Goal: Information Seeking & Learning: Learn about a topic

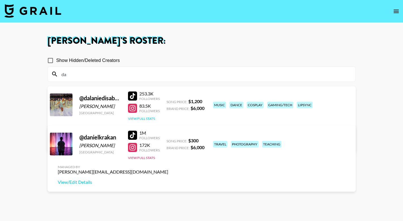
type input "da"
click at [142, 117] on button "View Full Stats" at bounding box center [141, 118] width 27 height 4
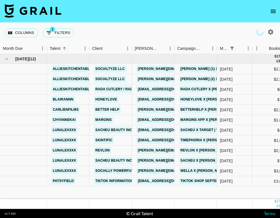
click at [275, 11] on icon "open drawer" at bounding box center [273, 11] width 7 height 7
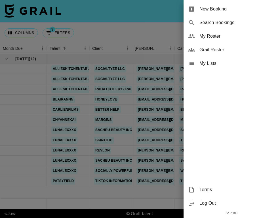
click at [244, 35] on span "My Roster" at bounding box center [237, 36] width 76 height 7
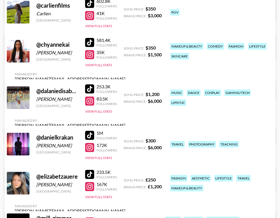
scroll to position [308, 0]
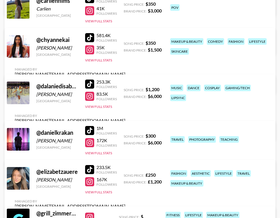
click at [90, 39] on div at bounding box center [89, 37] width 9 height 9
click at [88, 50] on div at bounding box center [89, 49] width 9 height 9
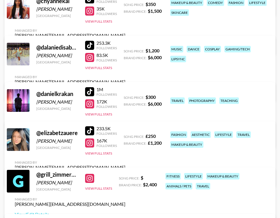
scroll to position [356, 0]
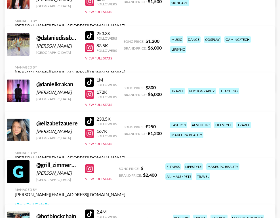
click at [92, 125] on div at bounding box center [89, 121] width 9 height 9
click at [91, 135] on div at bounding box center [89, 133] width 9 height 9
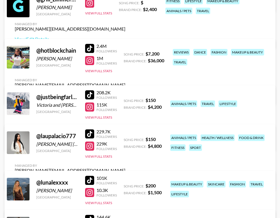
scroll to position [520, 0]
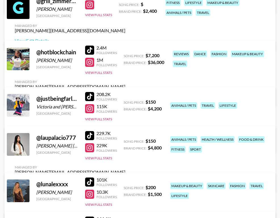
click at [91, 140] on div at bounding box center [89, 135] width 9 height 9
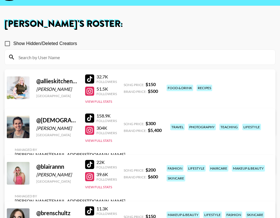
scroll to position [10, 0]
